Goal: Task Accomplishment & Management: Use online tool/utility

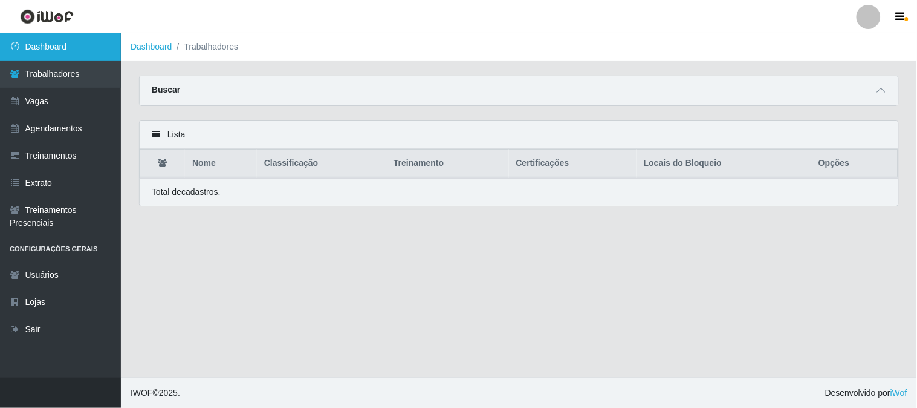
click at [101, 45] on link "Dashboard" at bounding box center [60, 46] width 121 height 27
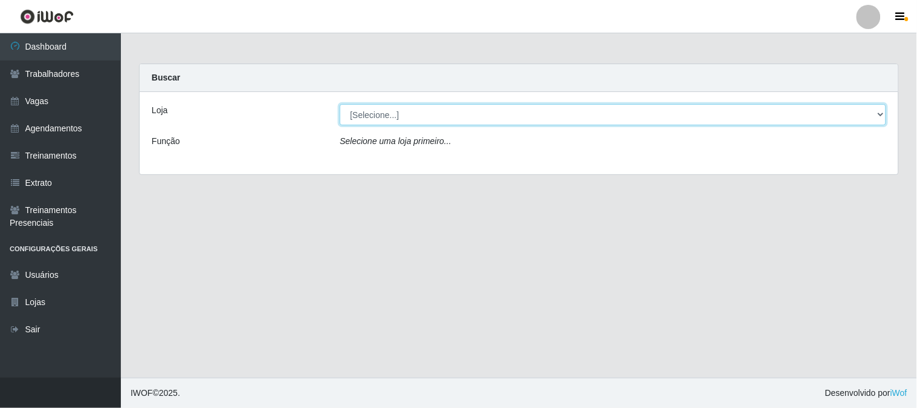
click at [441, 115] on select "[Selecione...] Sapore D'italia" at bounding box center [613, 114] width 547 height 21
select select "266"
click at [340, 104] on select "[Selecione...] Sapore D'italia" at bounding box center [613, 114] width 547 height 21
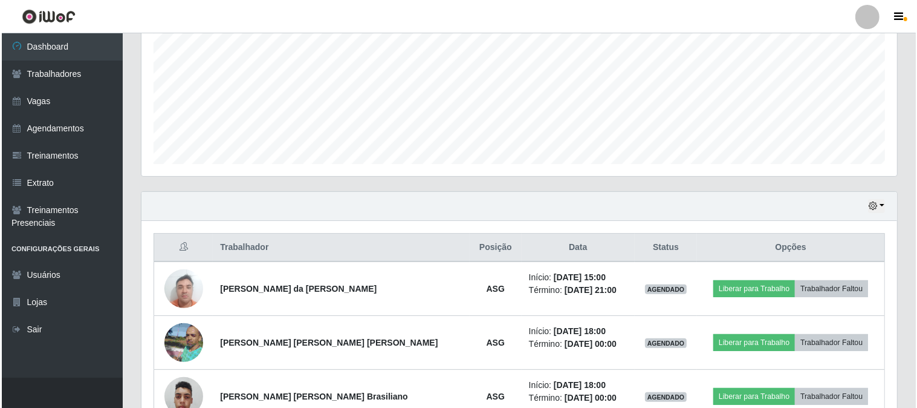
scroll to position [336, 0]
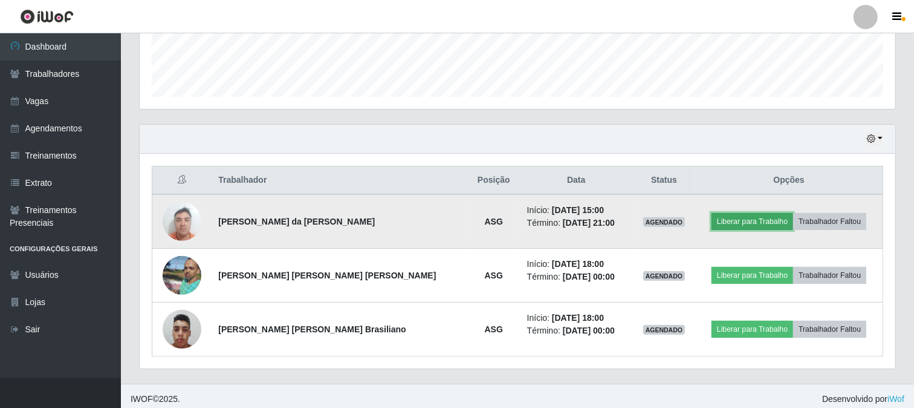
click at [738, 220] on button "Liberar para Trabalho" at bounding box center [753, 221] width 82 height 17
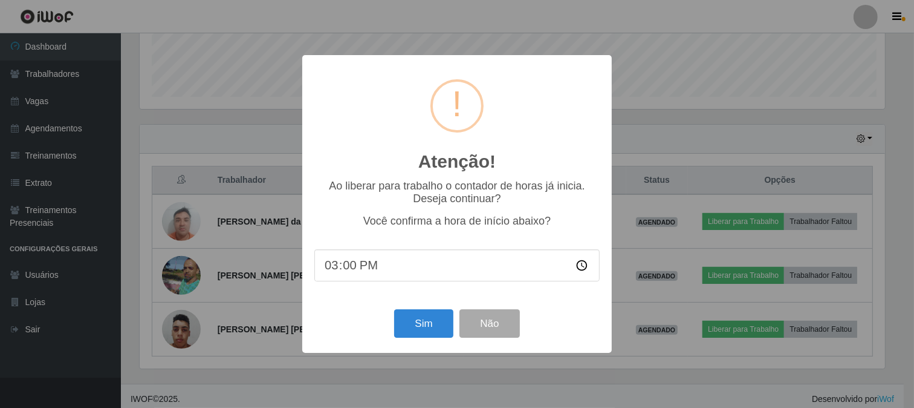
scroll to position [250, 748]
click at [428, 325] on button "Sim" at bounding box center [425, 323] width 59 height 28
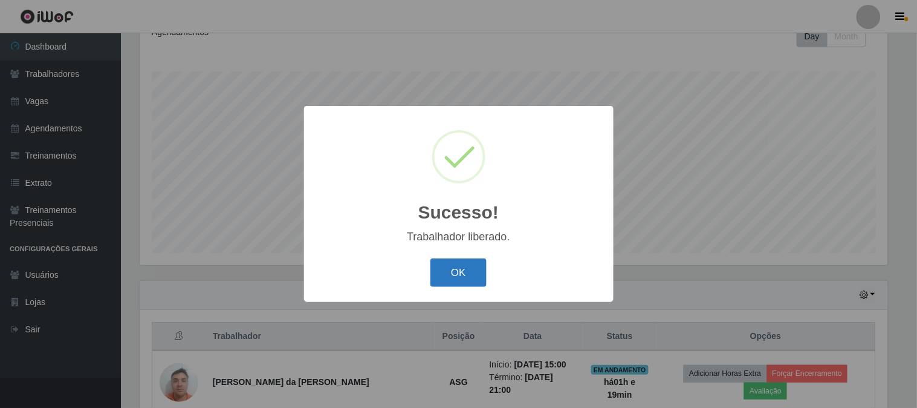
click at [478, 276] on button "OK" at bounding box center [459, 272] width 56 height 28
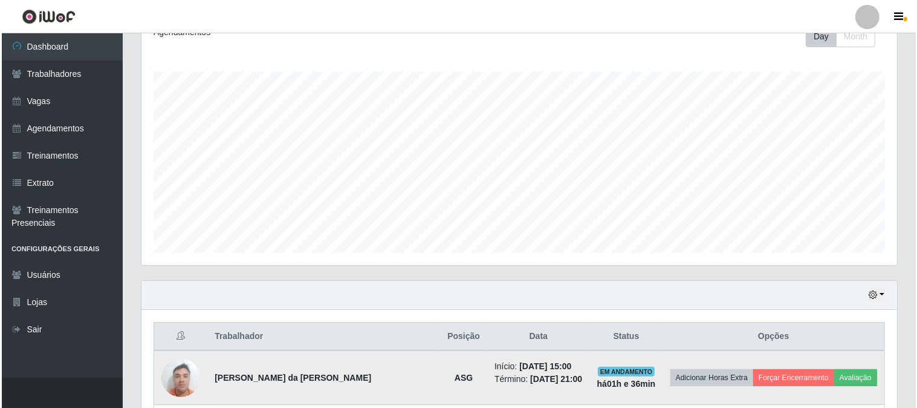
scroll to position [314, 0]
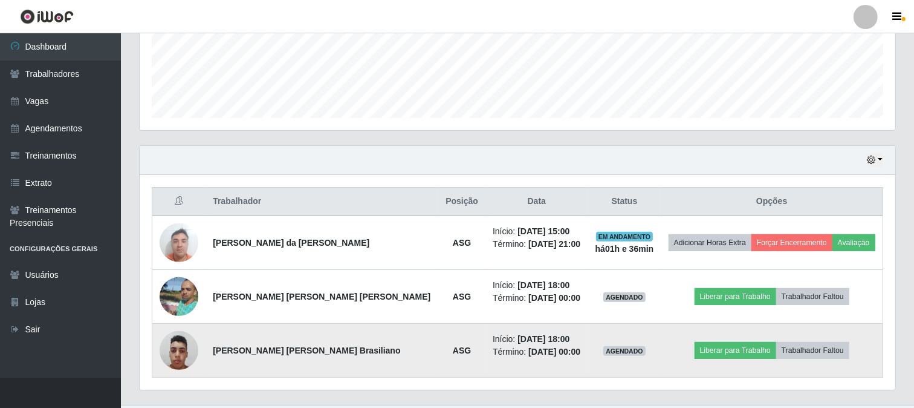
click at [192, 358] on img at bounding box center [179, 350] width 39 height 51
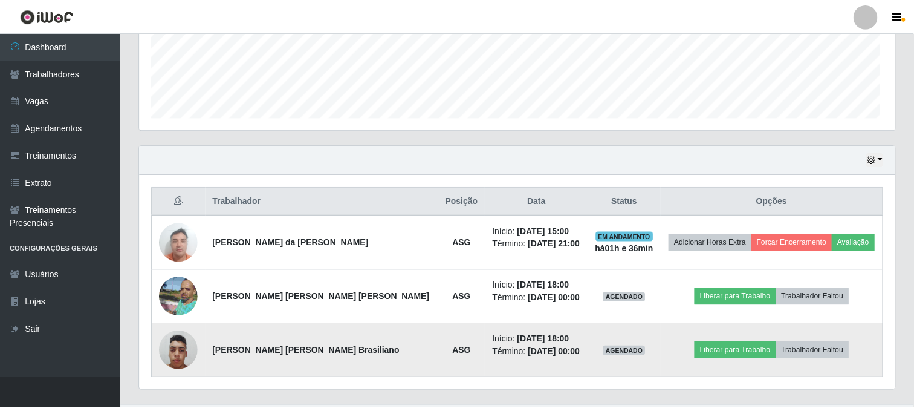
scroll to position [250, 748]
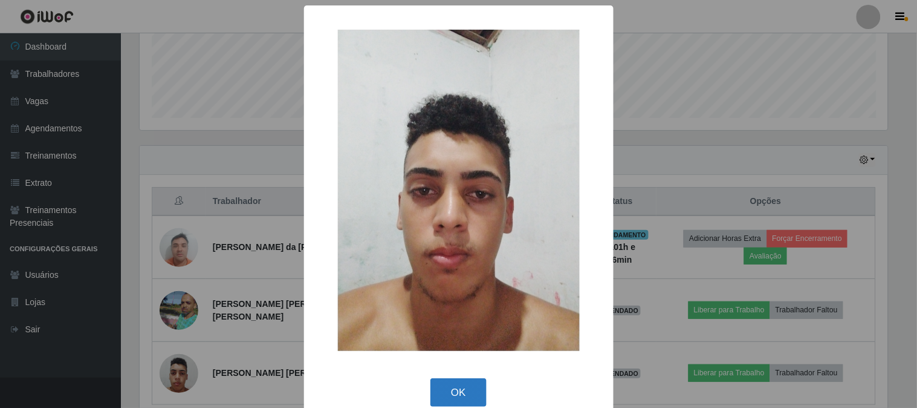
click at [431, 387] on button "OK" at bounding box center [459, 392] width 56 height 28
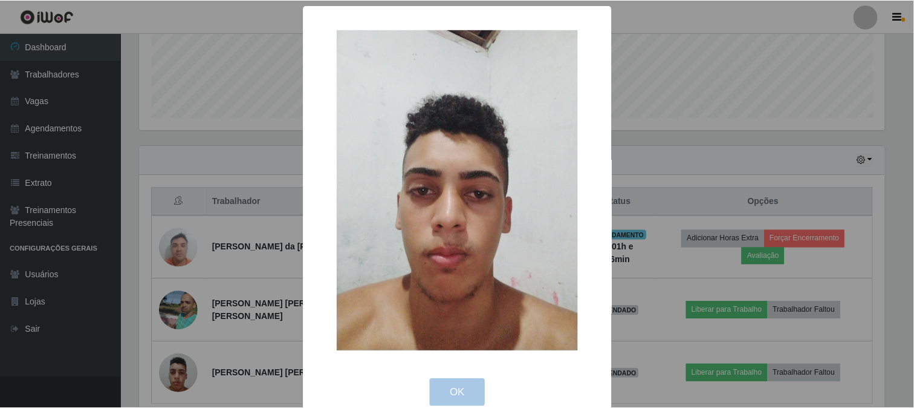
scroll to position [250, 756]
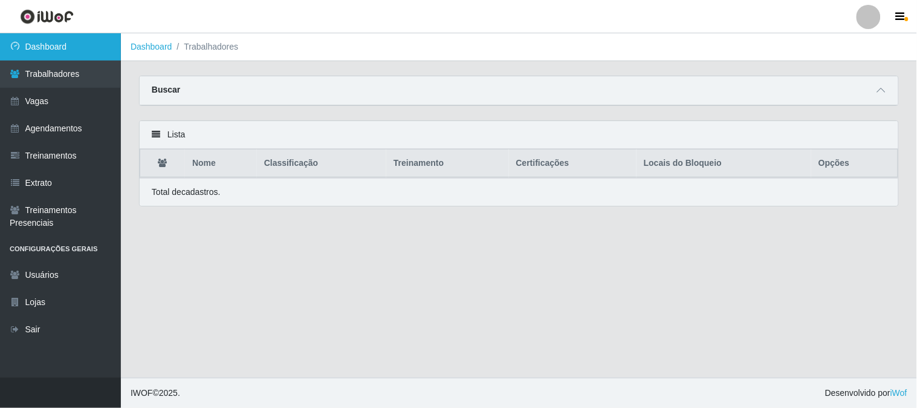
click at [79, 40] on link "Dashboard" at bounding box center [60, 46] width 121 height 27
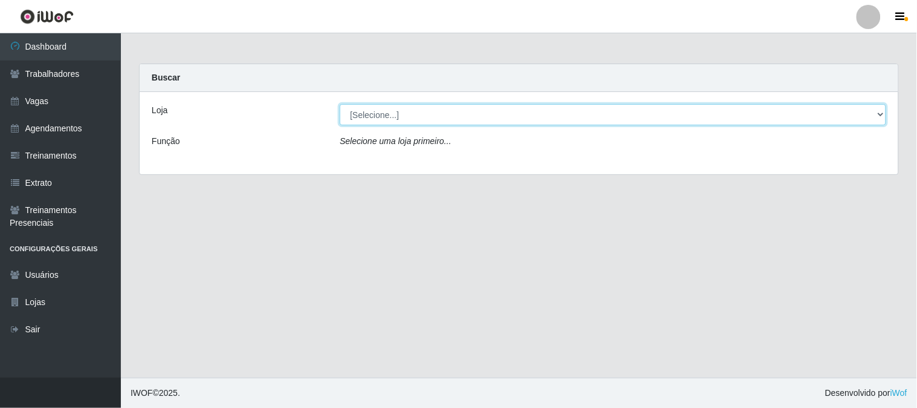
click at [417, 115] on select "[Selecione...] Sapore D'italia" at bounding box center [613, 114] width 547 height 21
